Goal: Find specific page/section: Find specific page/section

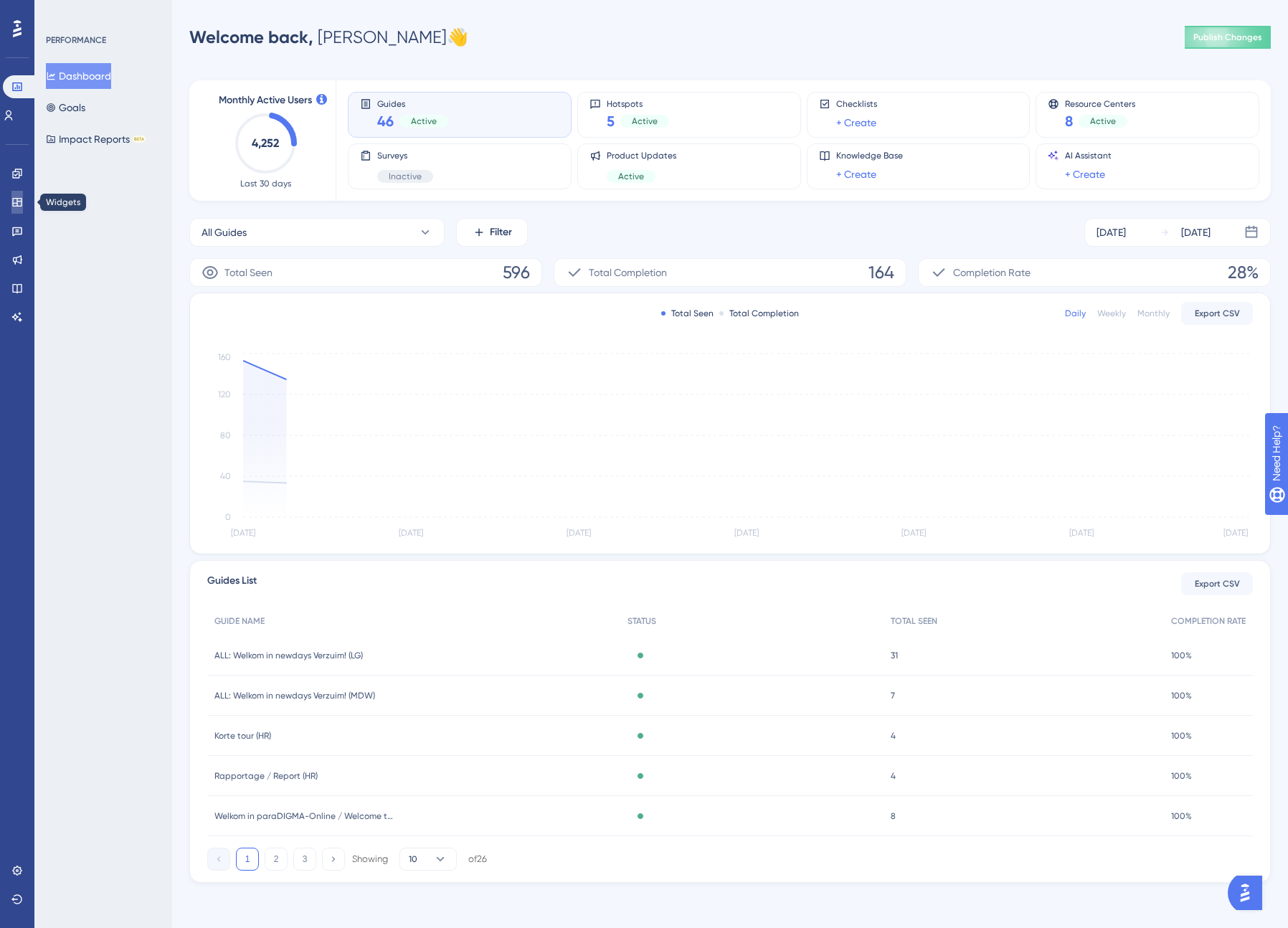
click at [14, 197] on icon at bounding box center [17, 202] width 12 height 12
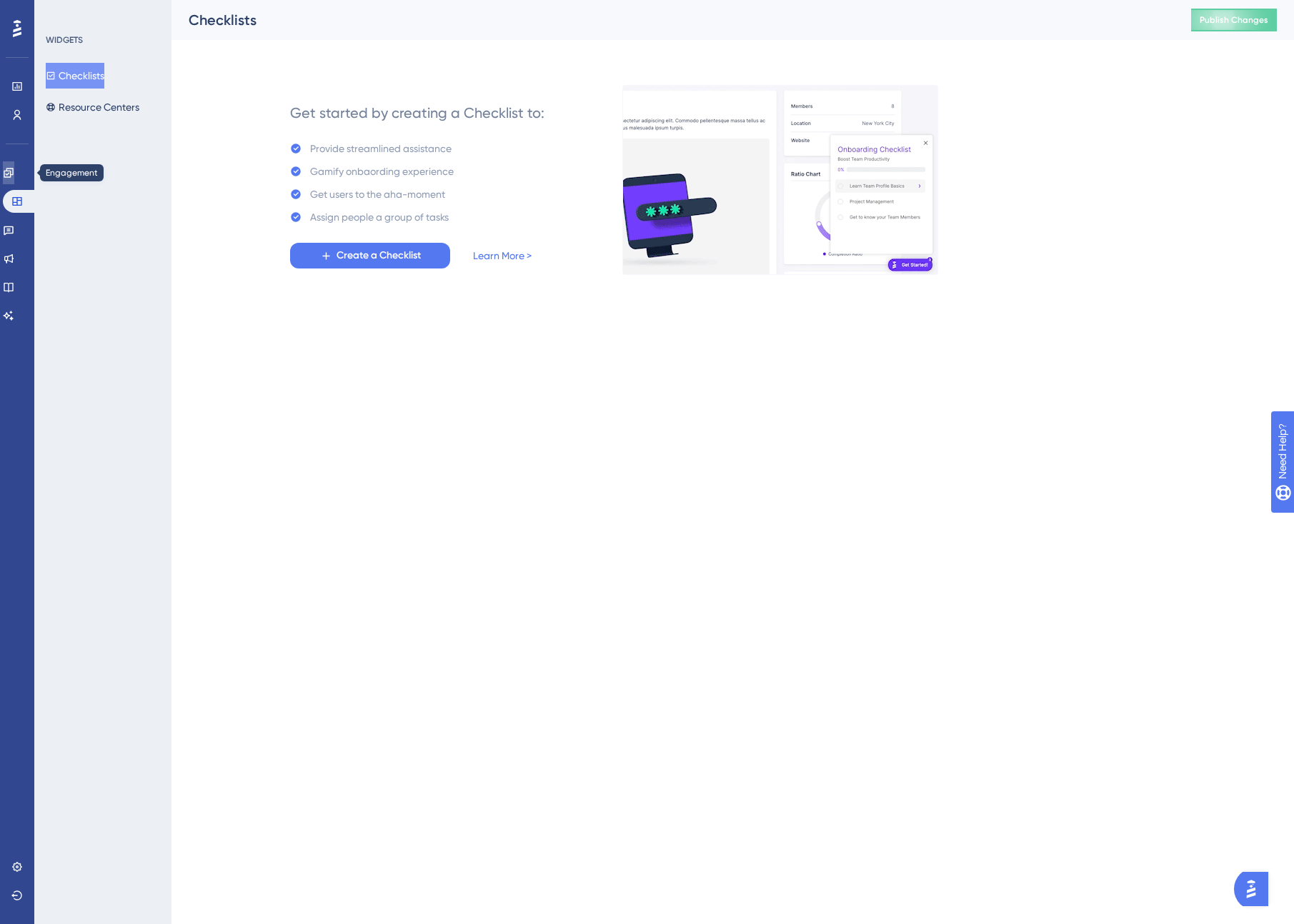
click at [14, 172] on icon at bounding box center [8, 173] width 11 height 11
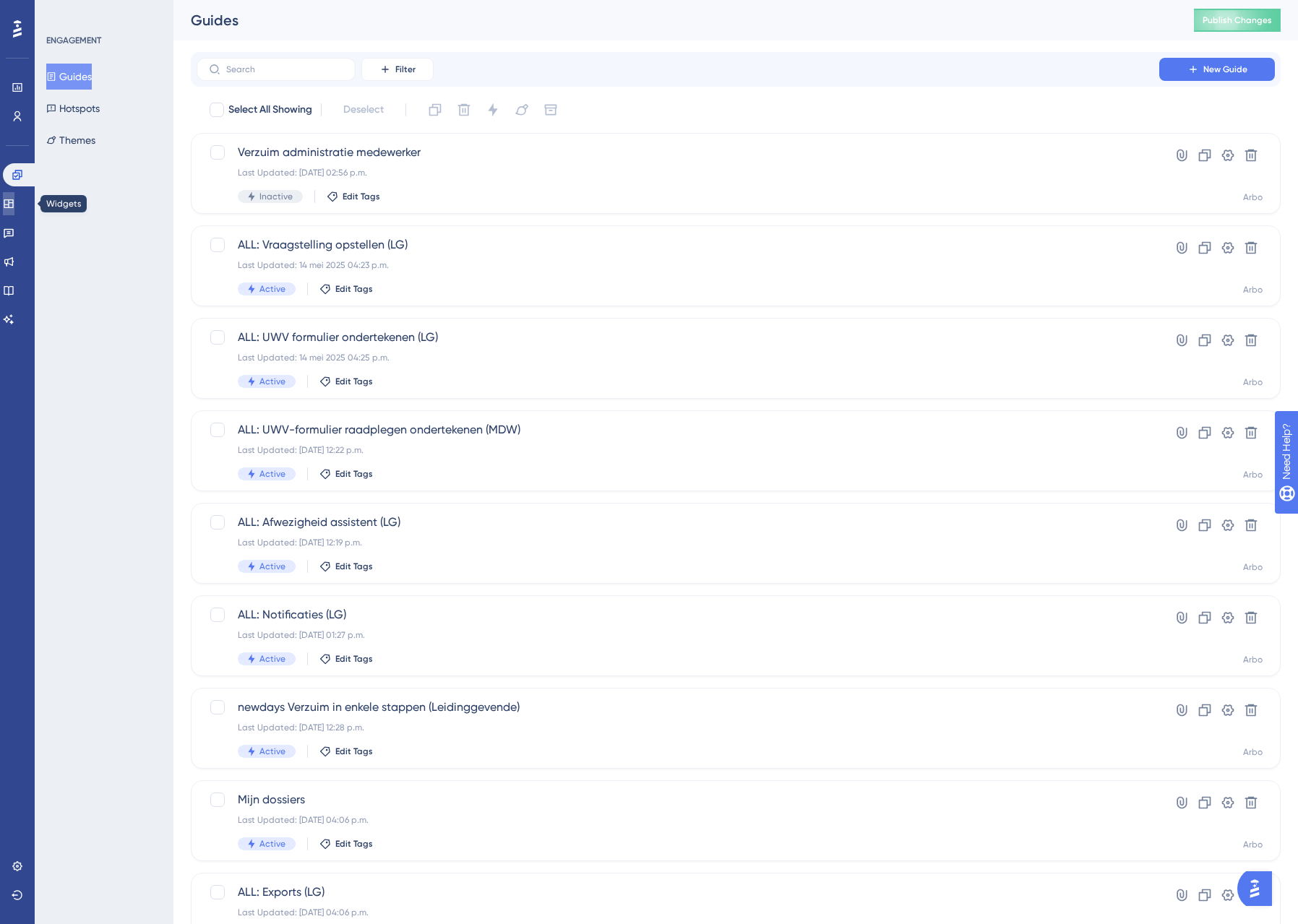
click at [14, 210] on link at bounding box center [8, 204] width 12 height 23
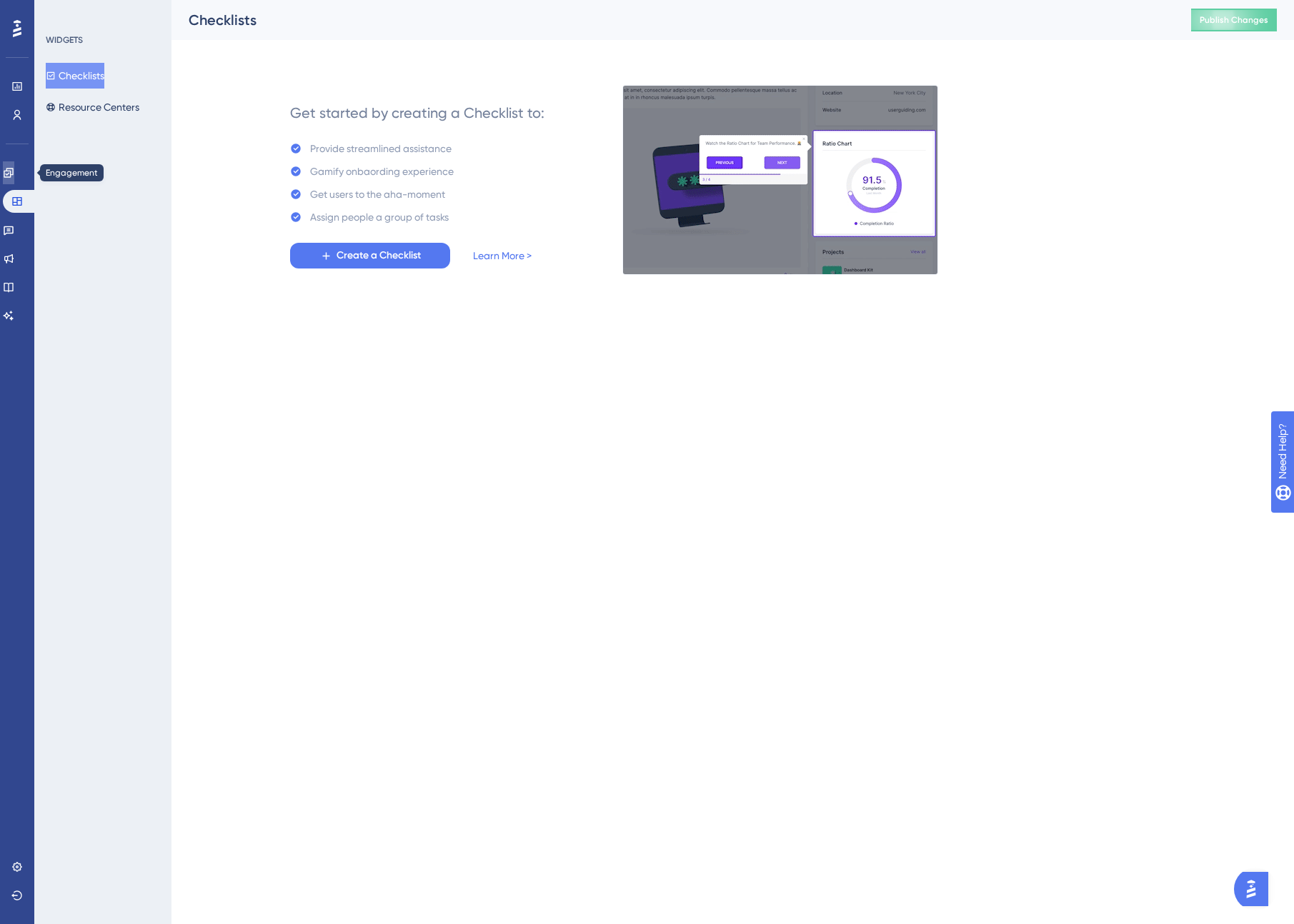
click at [13, 170] on icon at bounding box center [7, 172] width 9 height 9
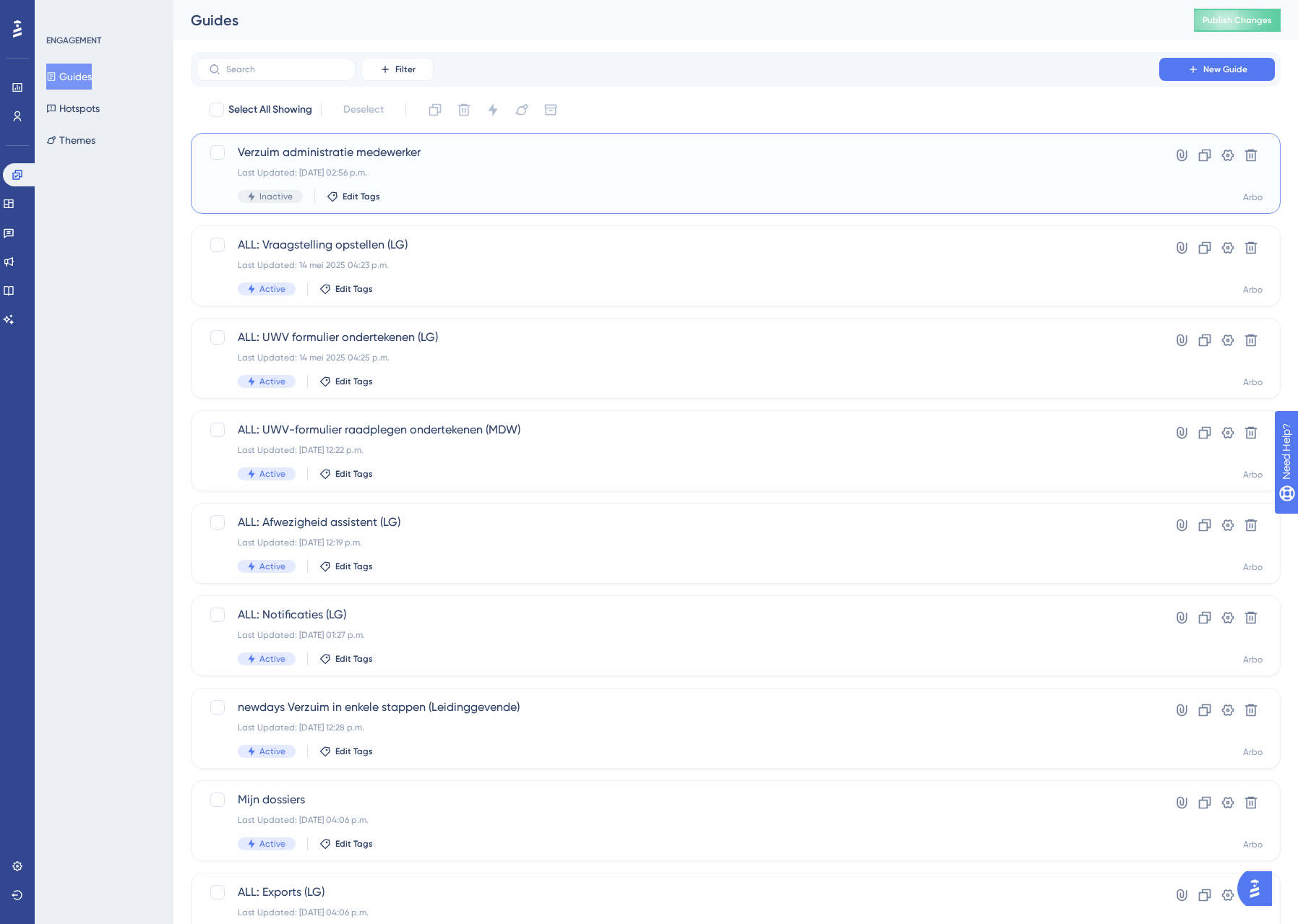
click at [337, 149] on span "Verzuim administratie medewerker" at bounding box center [678, 152] width 880 height 17
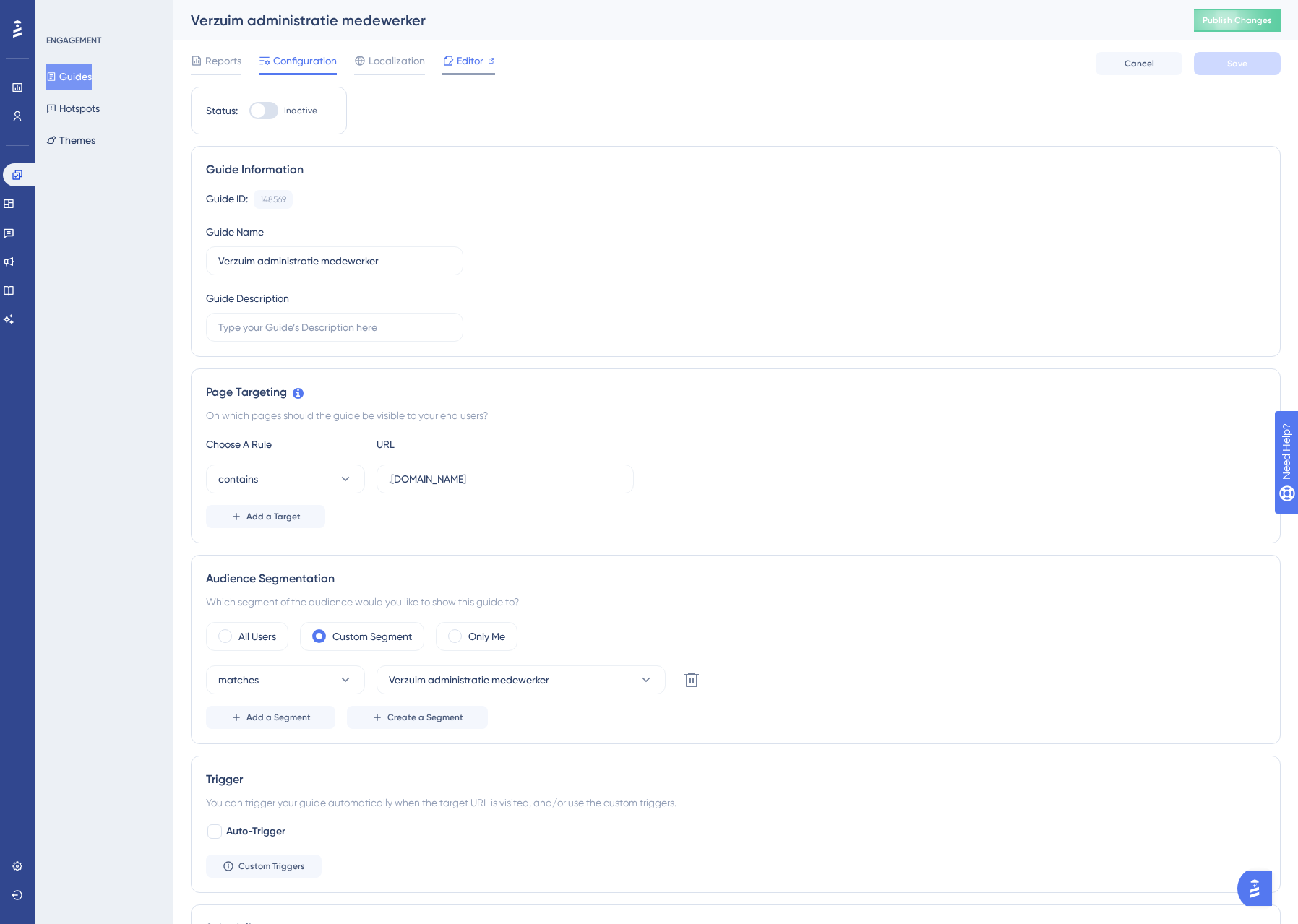
click at [457, 57] on span "Editor" at bounding box center [470, 60] width 27 height 17
